Goal: Navigation & Orientation: Find specific page/section

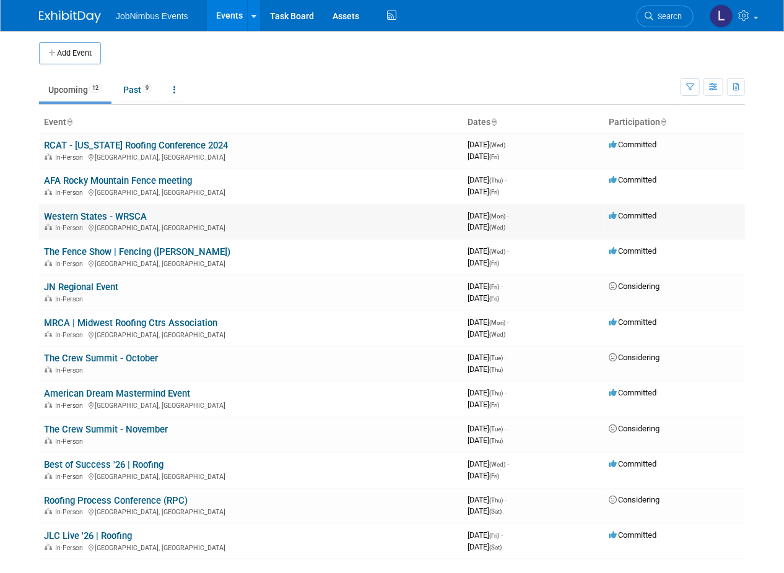
scroll to position [3, 0]
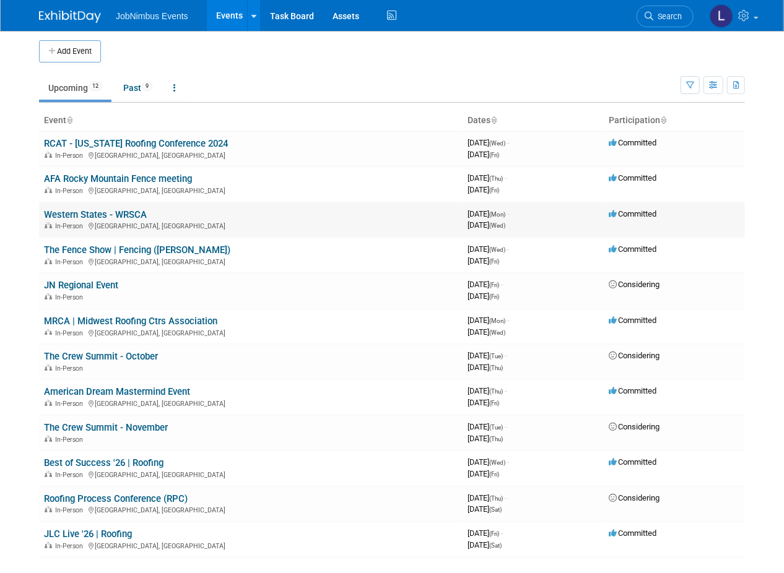
click at [104, 213] on link "Western States - WRSCA" at bounding box center [95, 214] width 103 height 11
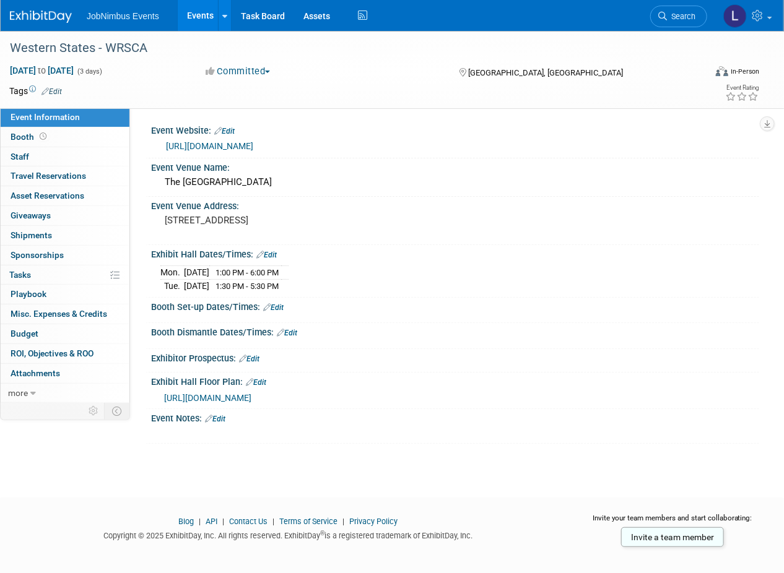
click at [240, 147] on link "https://westernroofingexpo.com/" at bounding box center [209, 146] width 87 height 10
click at [201, 19] on link "Events" at bounding box center [200, 15] width 45 height 31
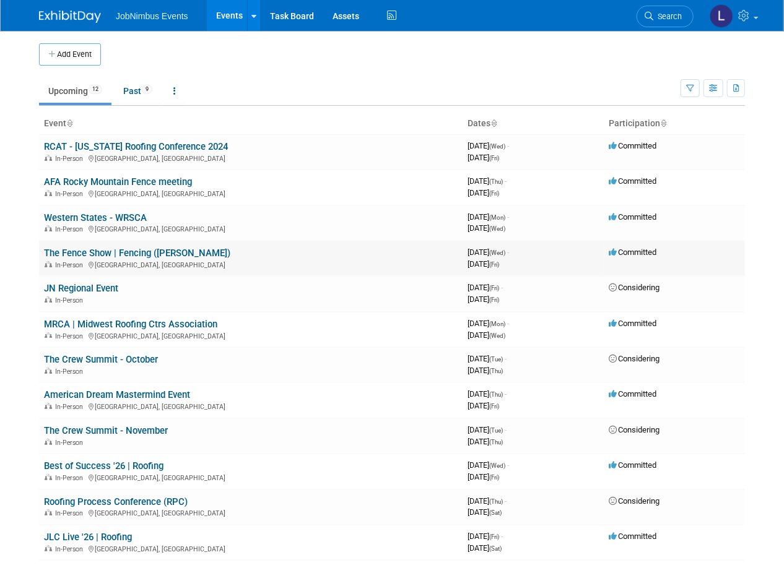
click at [134, 248] on link "The Fence Show | Fencing ([PERSON_NAME])" at bounding box center [137, 253] width 186 height 11
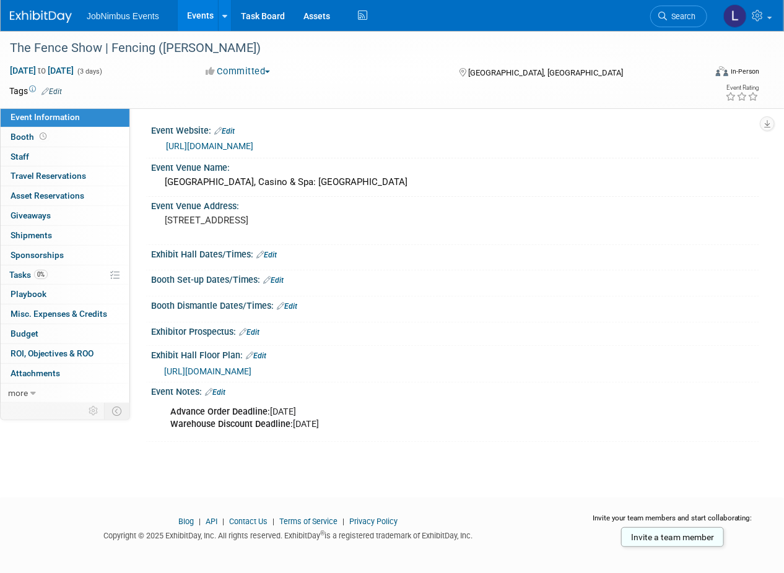
click at [232, 145] on link "[URL][DOMAIN_NAME]" at bounding box center [209, 146] width 87 height 10
